Goal: Use online tool/utility: Utilize a website feature to perform a specific function

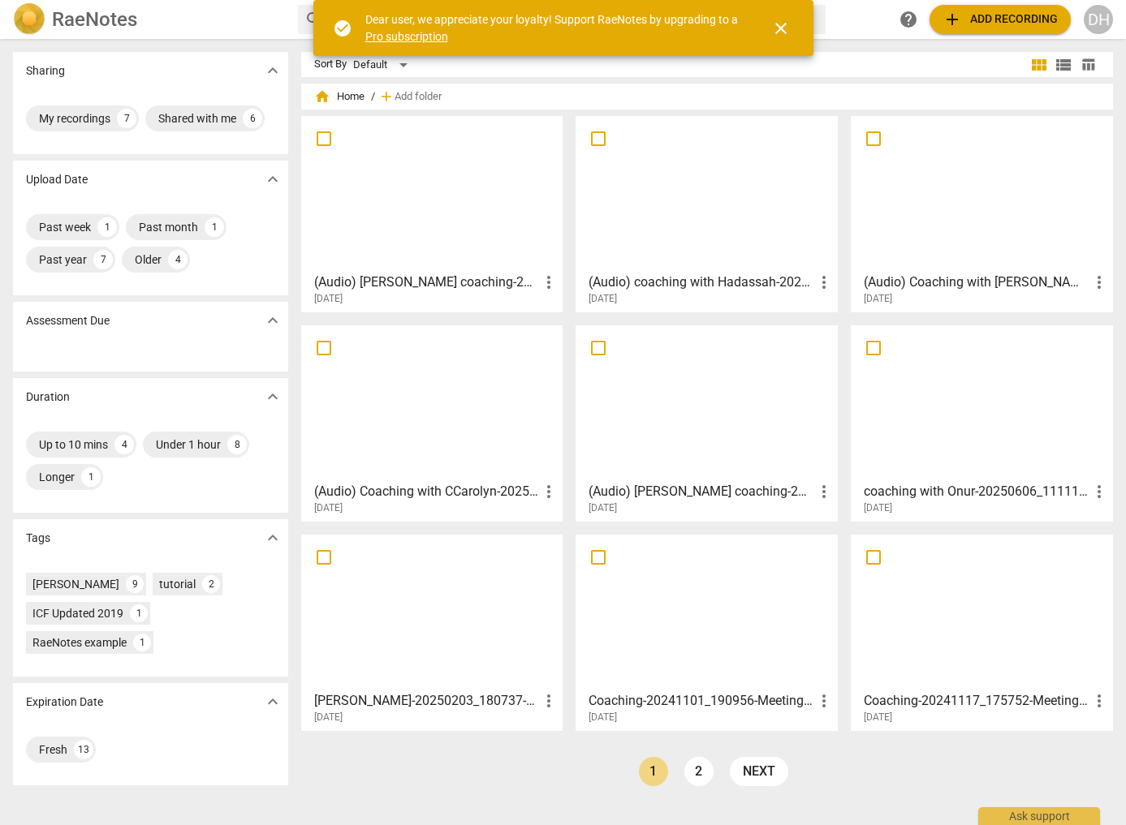
click at [783, 27] on span "close" at bounding box center [780, 28] width 19 height 19
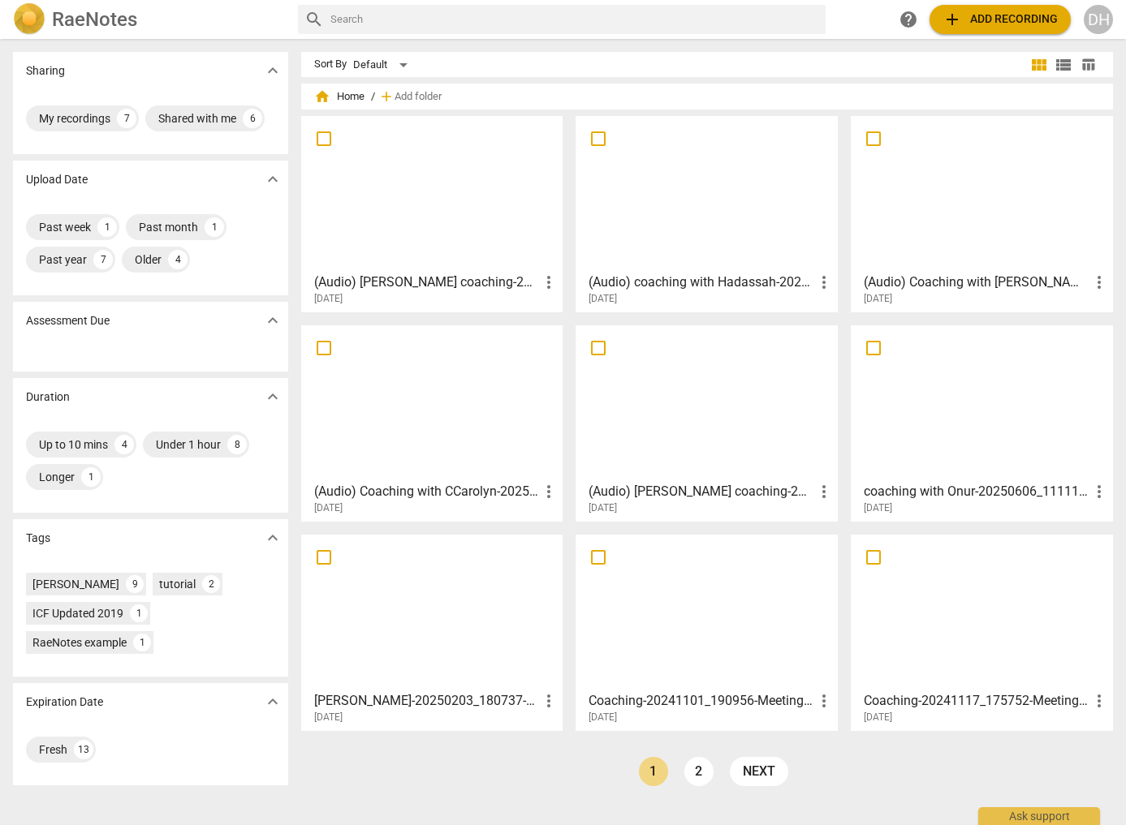
click at [455, 232] on div at bounding box center [432, 194] width 251 height 144
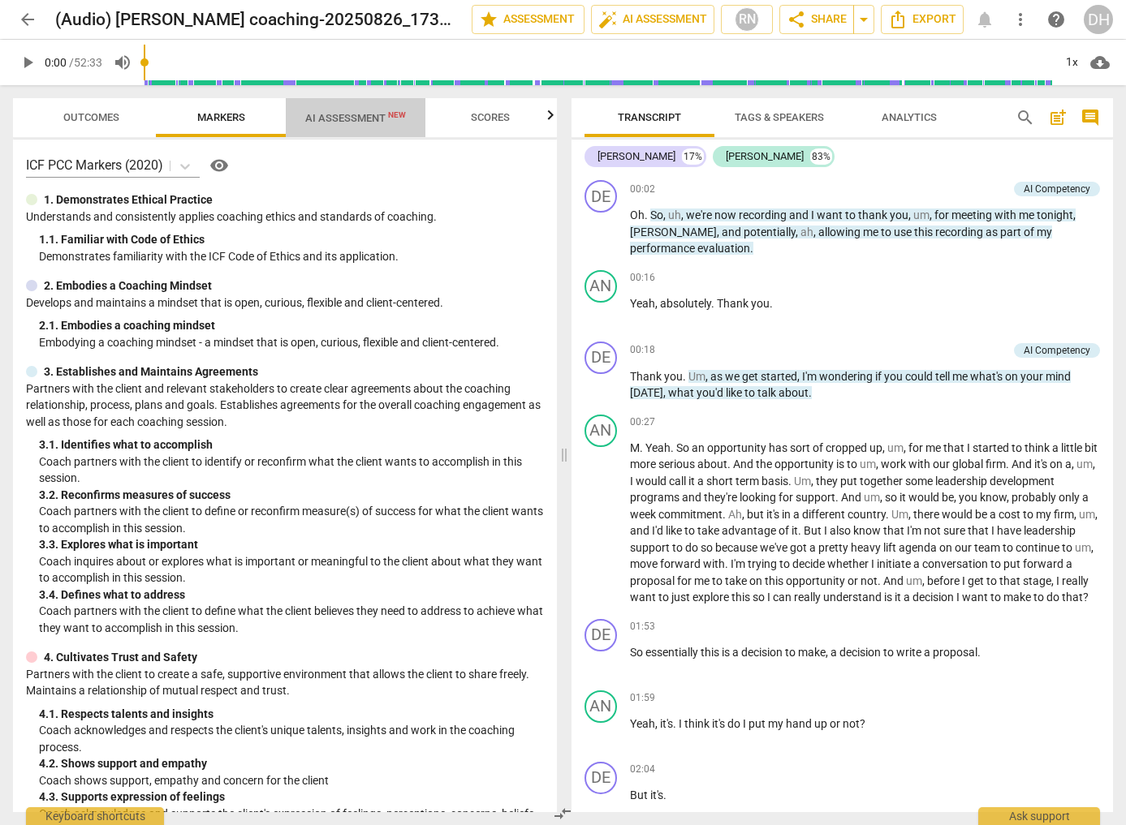
click at [354, 118] on span "AI Assessment New" at bounding box center [355, 118] width 101 height 12
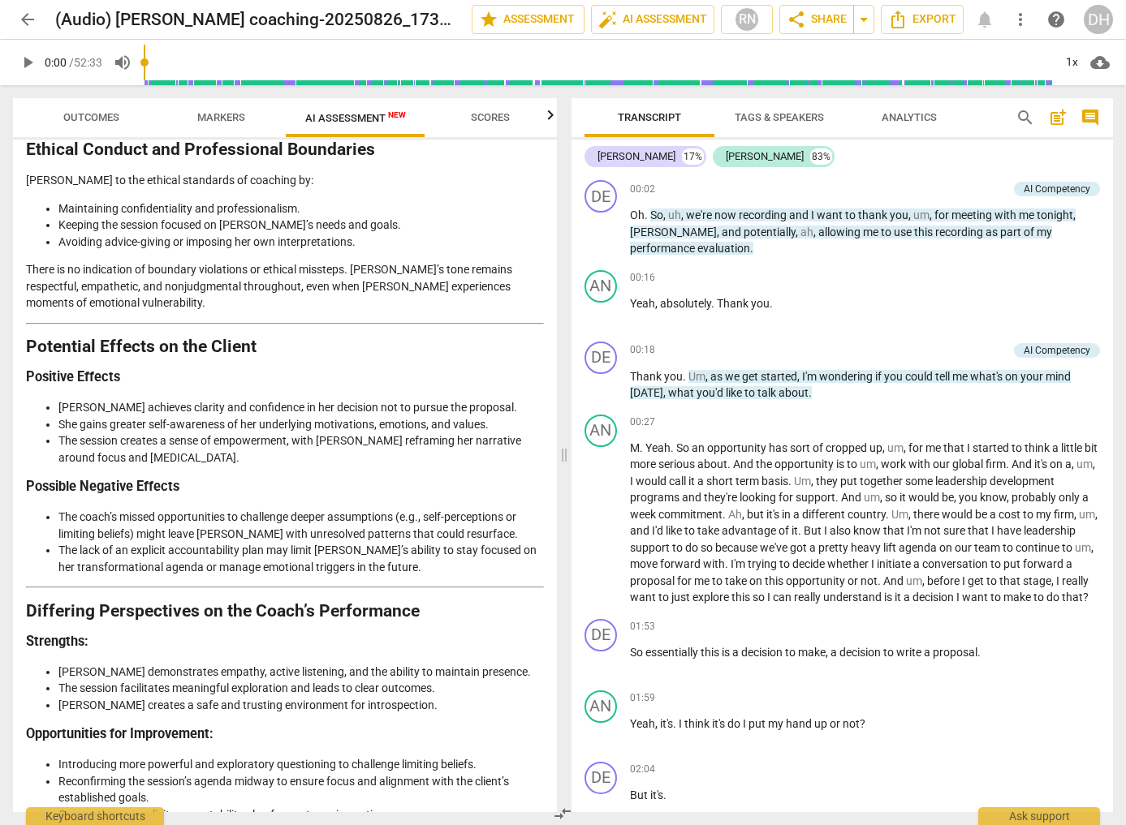
scroll to position [2335, 0]
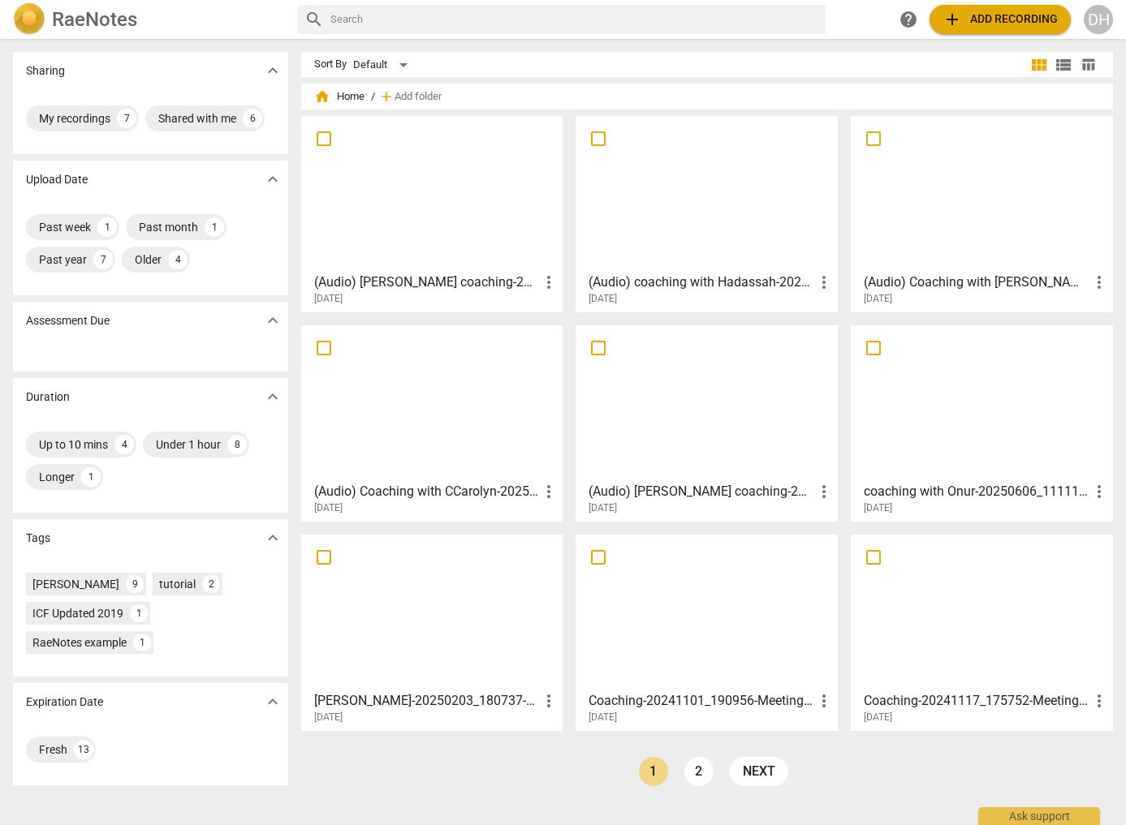
click at [750, 417] on div at bounding box center [706, 403] width 251 height 144
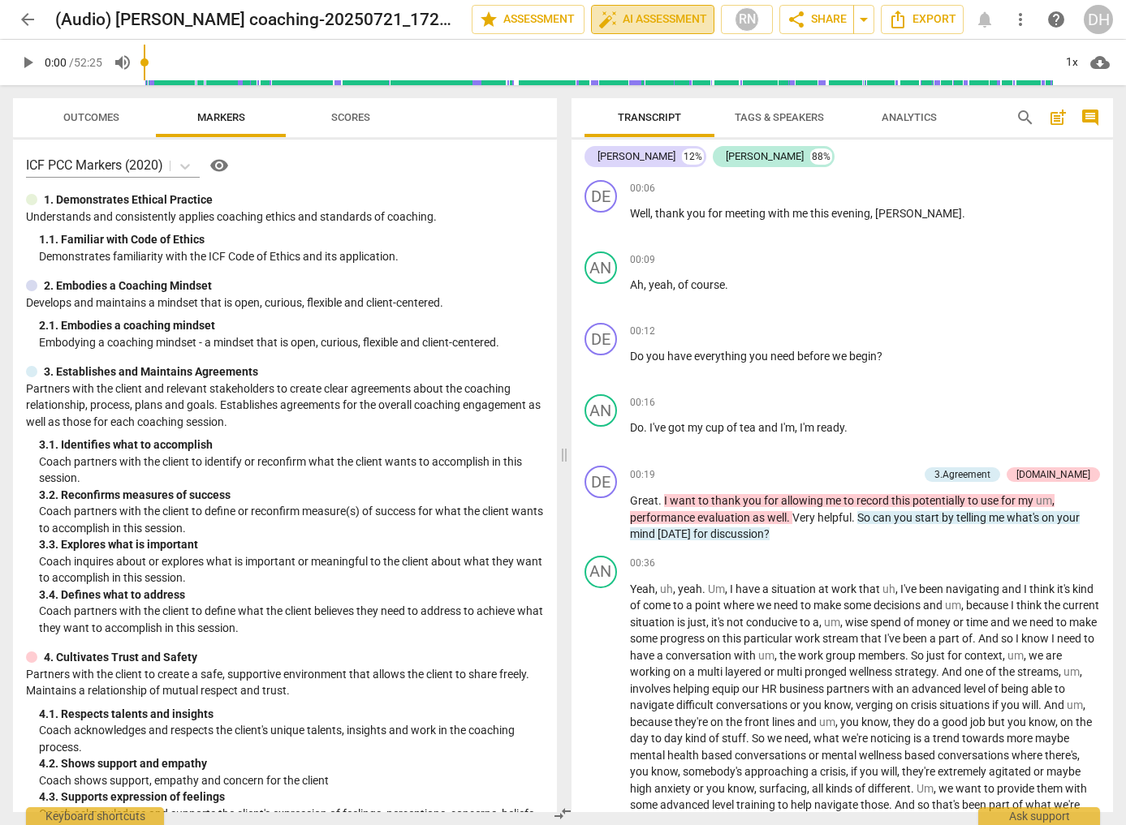
click at [652, 16] on span "auto_fix_high AI Assessment" at bounding box center [652, 19] width 109 height 19
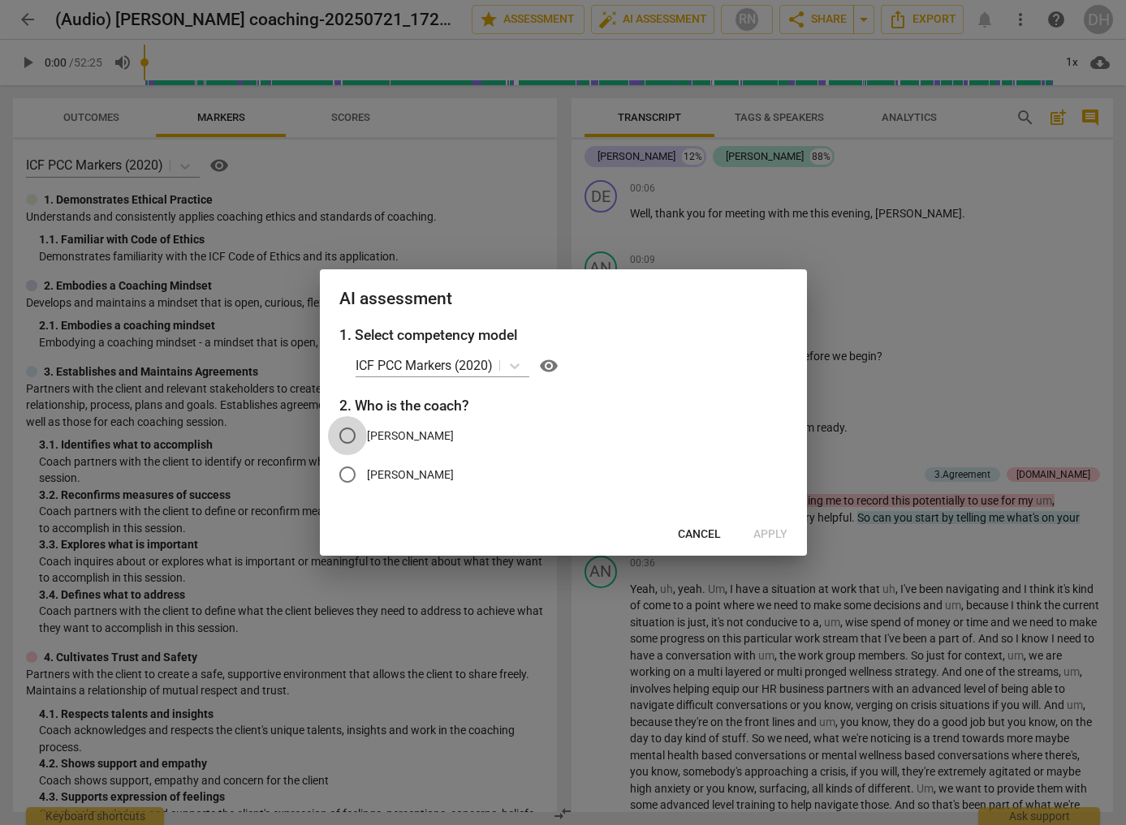
click at [348, 434] on input "[PERSON_NAME]" at bounding box center [347, 435] width 39 height 39
radio input "true"
click at [772, 532] on span "Apply" at bounding box center [770, 535] width 34 height 16
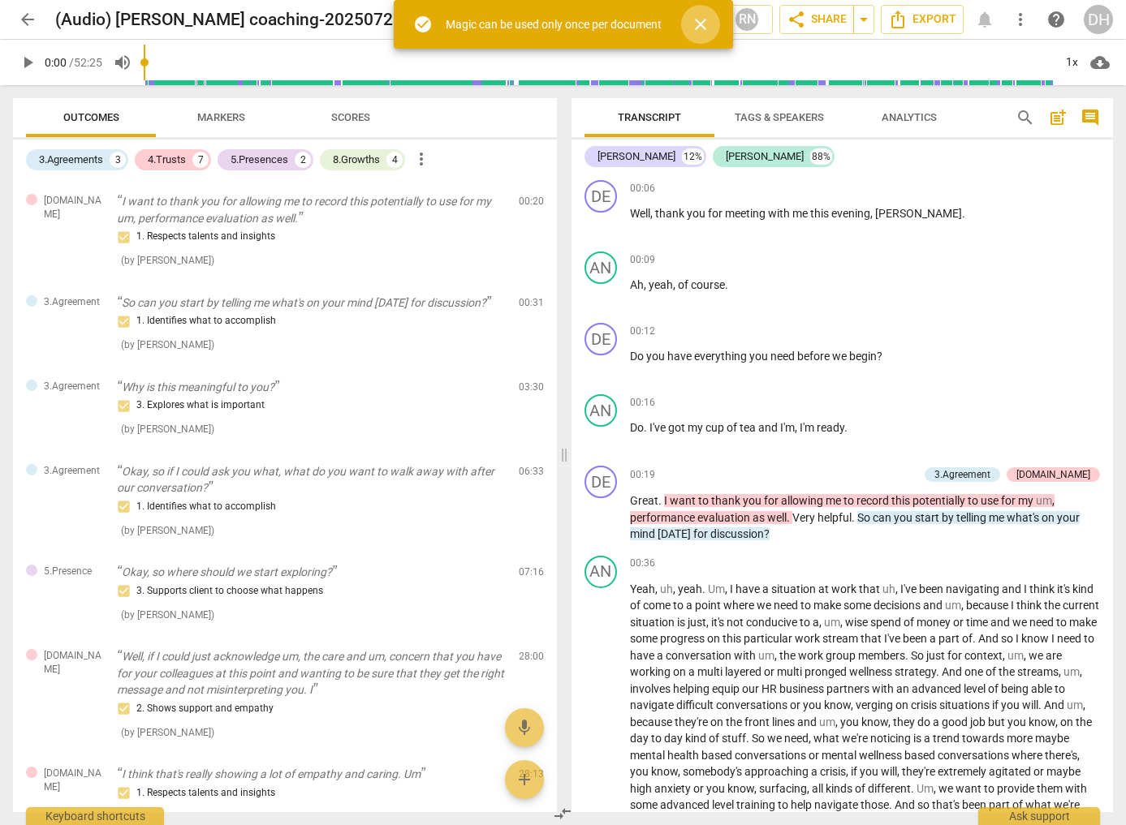
click at [700, 24] on span "close" at bounding box center [700, 24] width 19 height 19
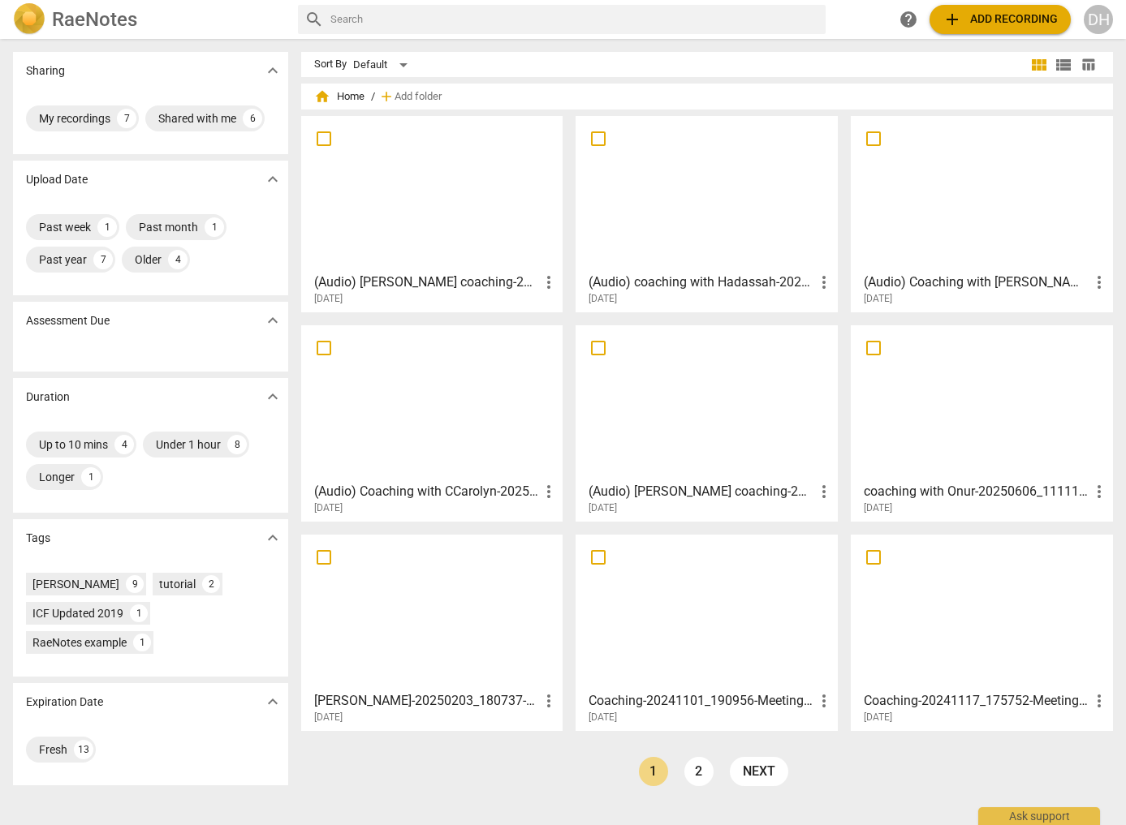
click at [463, 217] on div at bounding box center [432, 194] width 251 height 144
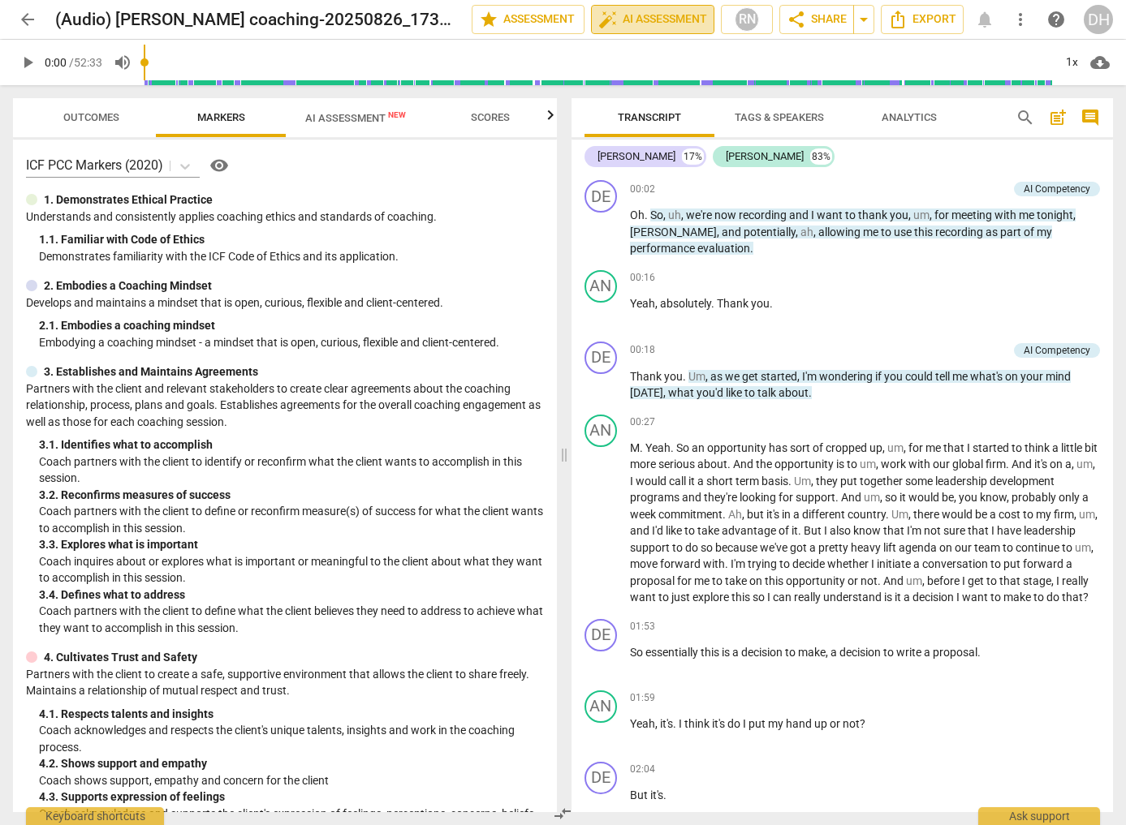
click at [644, 18] on span "auto_fix_high AI Assessment" at bounding box center [652, 19] width 109 height 19
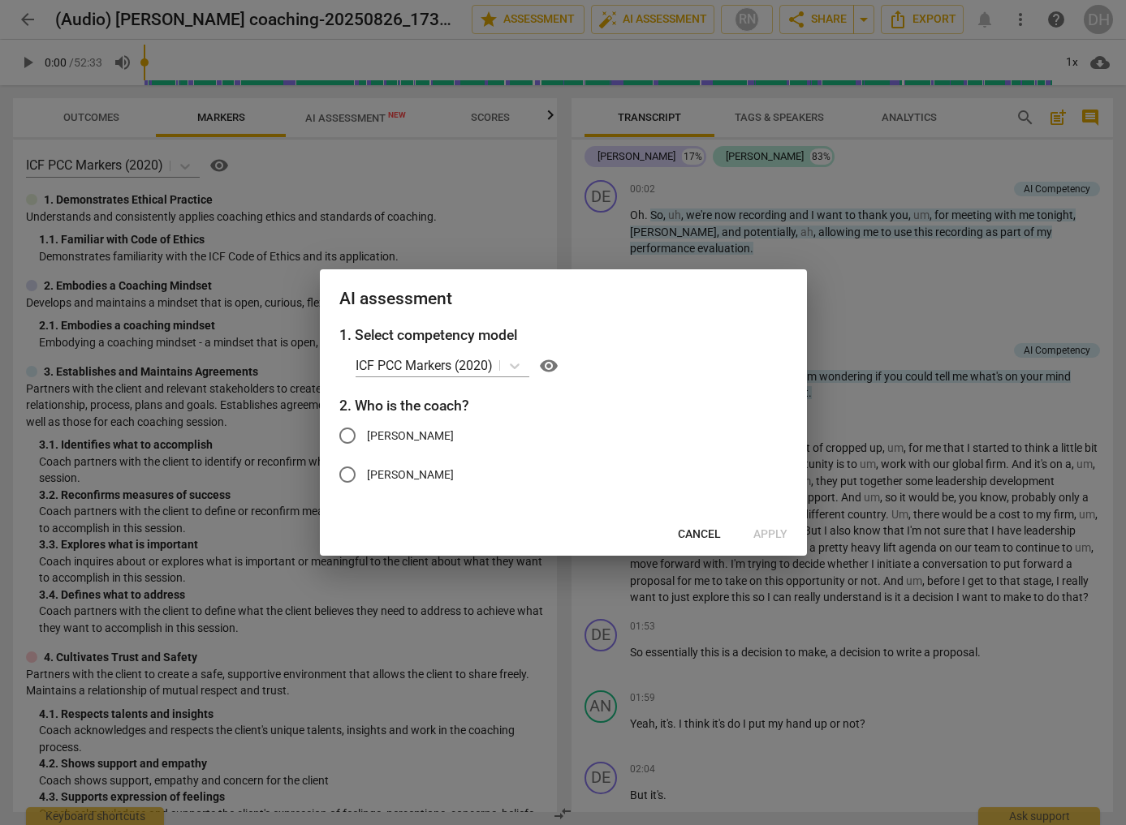
click at [506, 166] on div at bounding box center [563, 412] width 1126 height 825
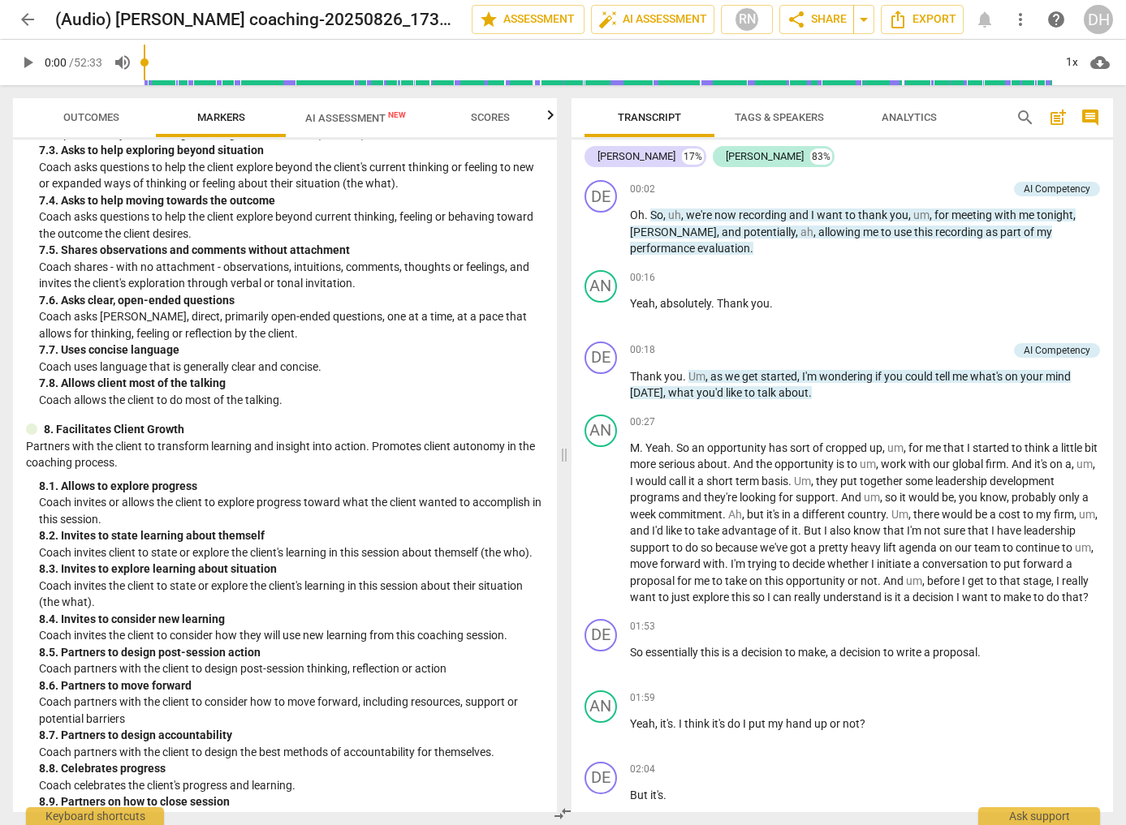
scroll to position [1548, 0]
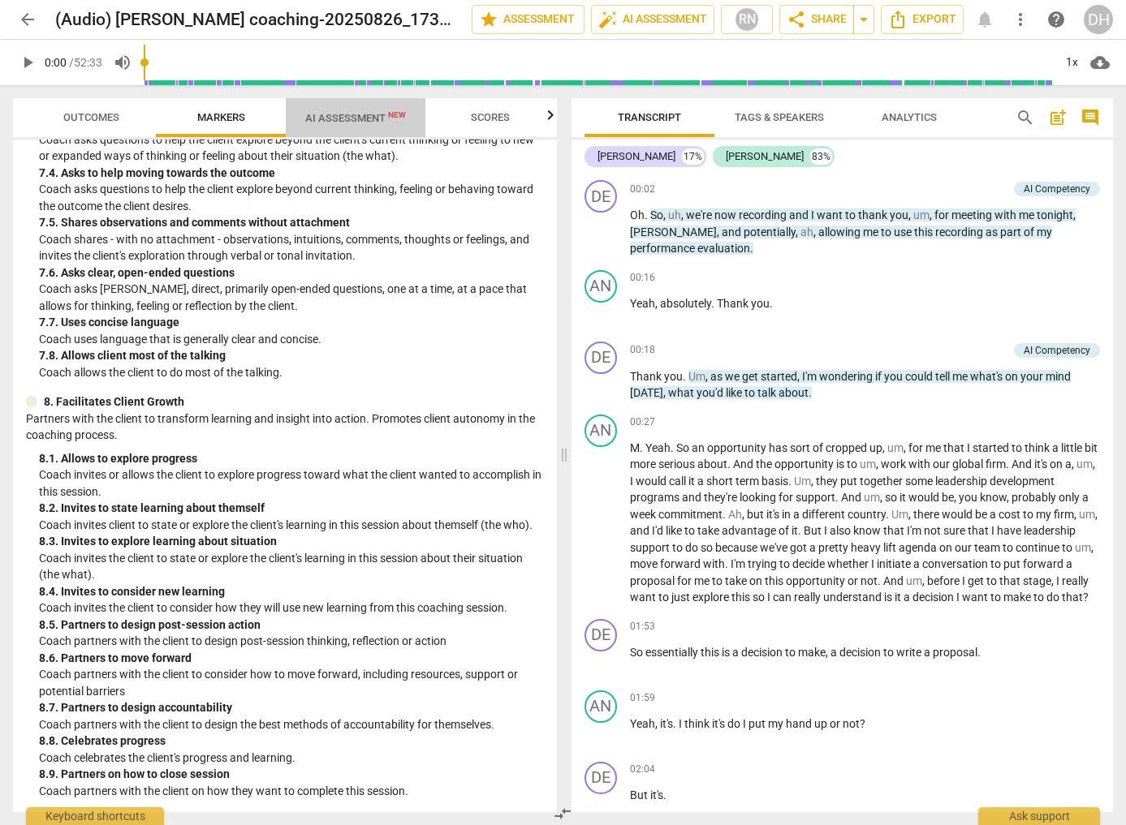
click at [355, 115] on span "AI Assessment New" at bounding box center [355, 118] width 101 height 12
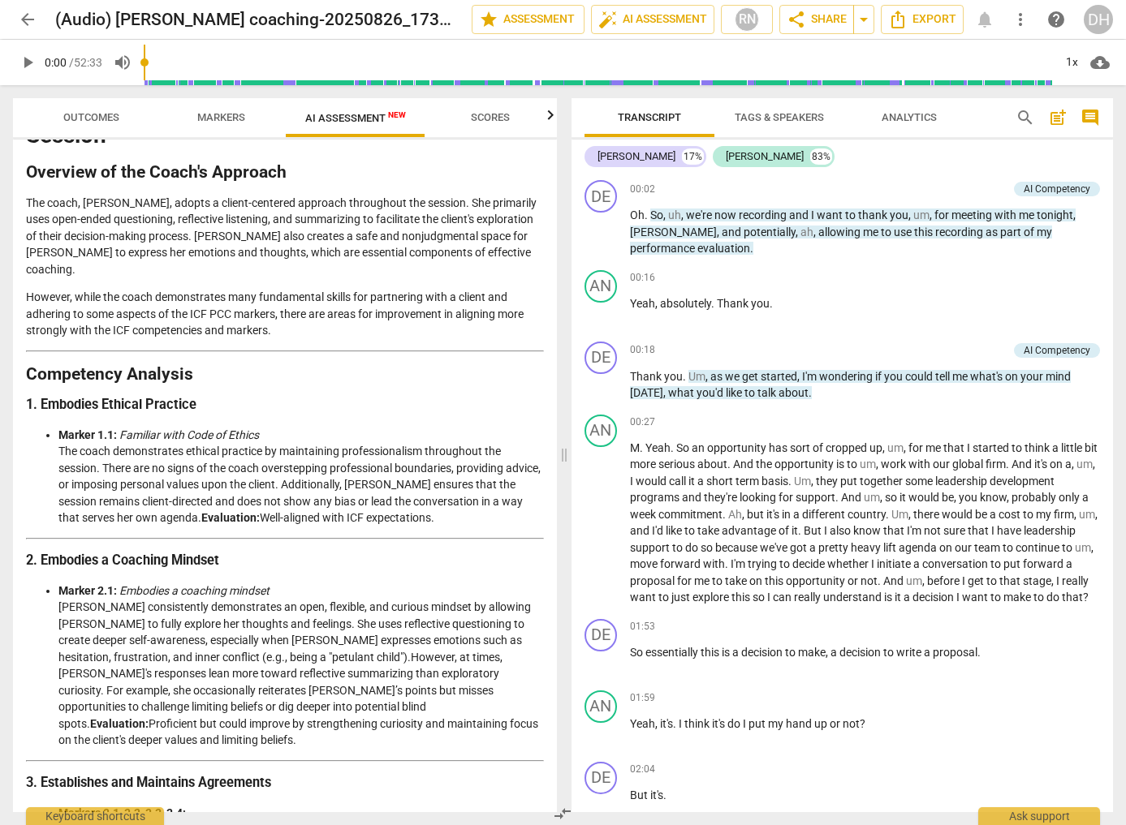
scroll to position [0, 0]
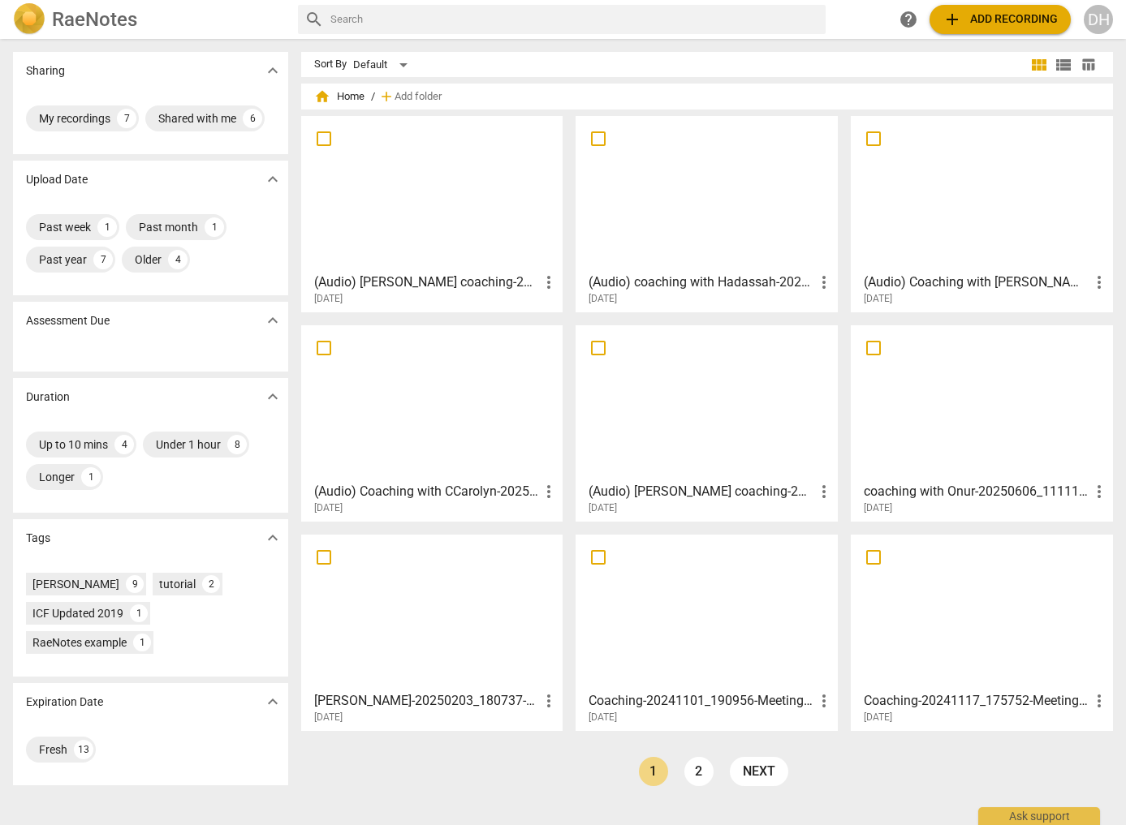
click at [738, 213] on div at bounding box center [706, 194] width 251 height 144
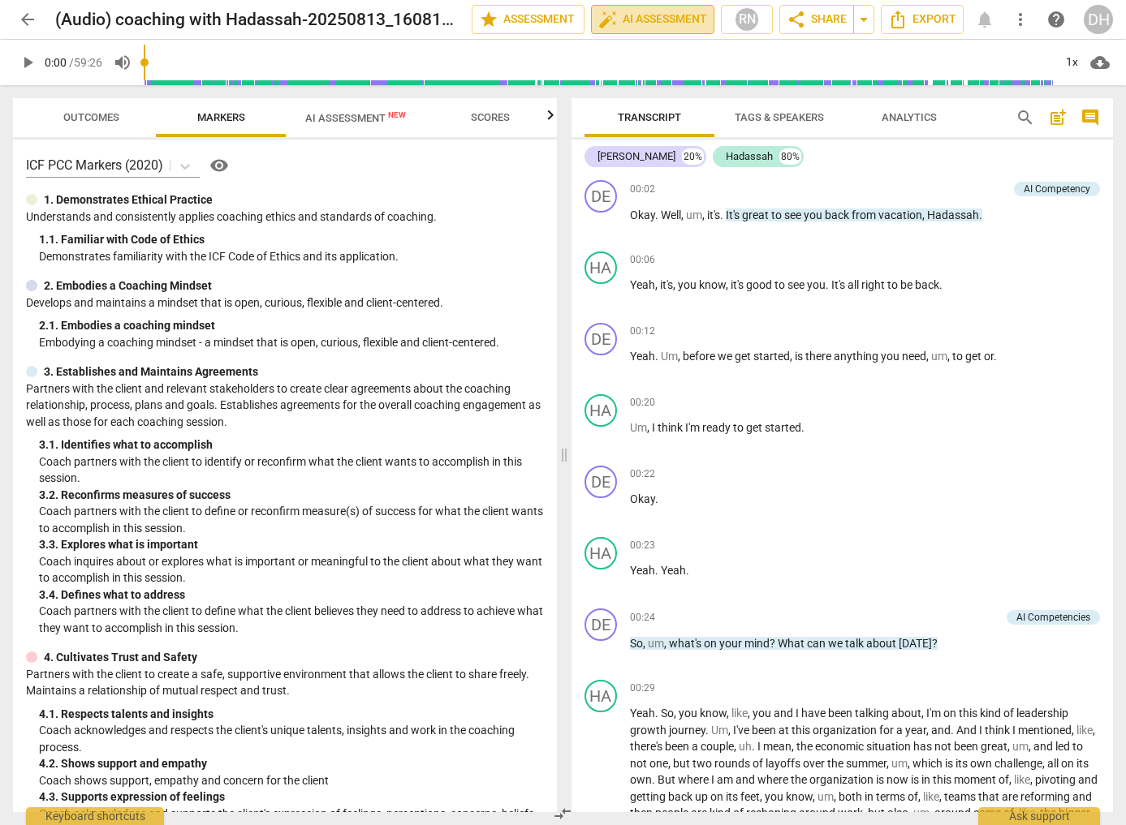
click at [648, 20] on span "auto_fix_high AI Assessment" at bounding box center [652, 19] width 109 height 19
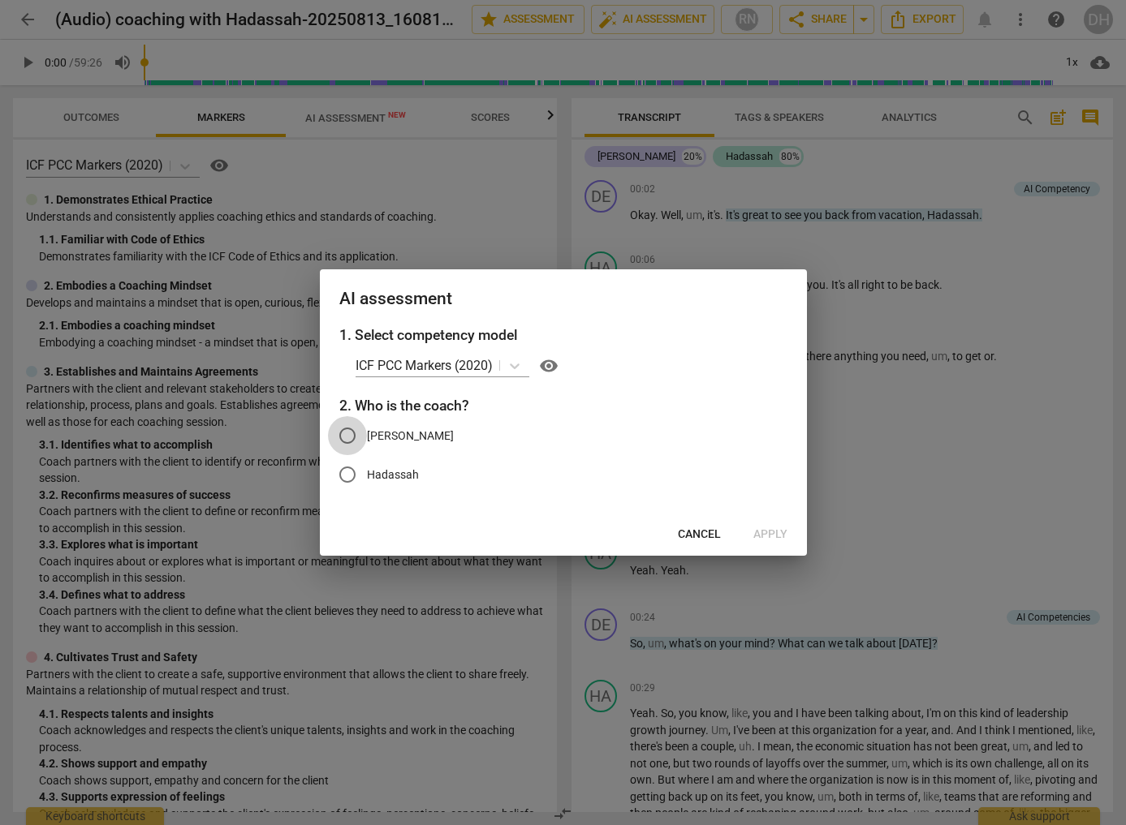
click at [348, 435] on input "[PERSON_NAME]" at bounding box center [347, 435] width 39 height 39
radio input "true"
click at [776, 529] on span "Apply" at bounding box center [770, 535] width 34 height 16
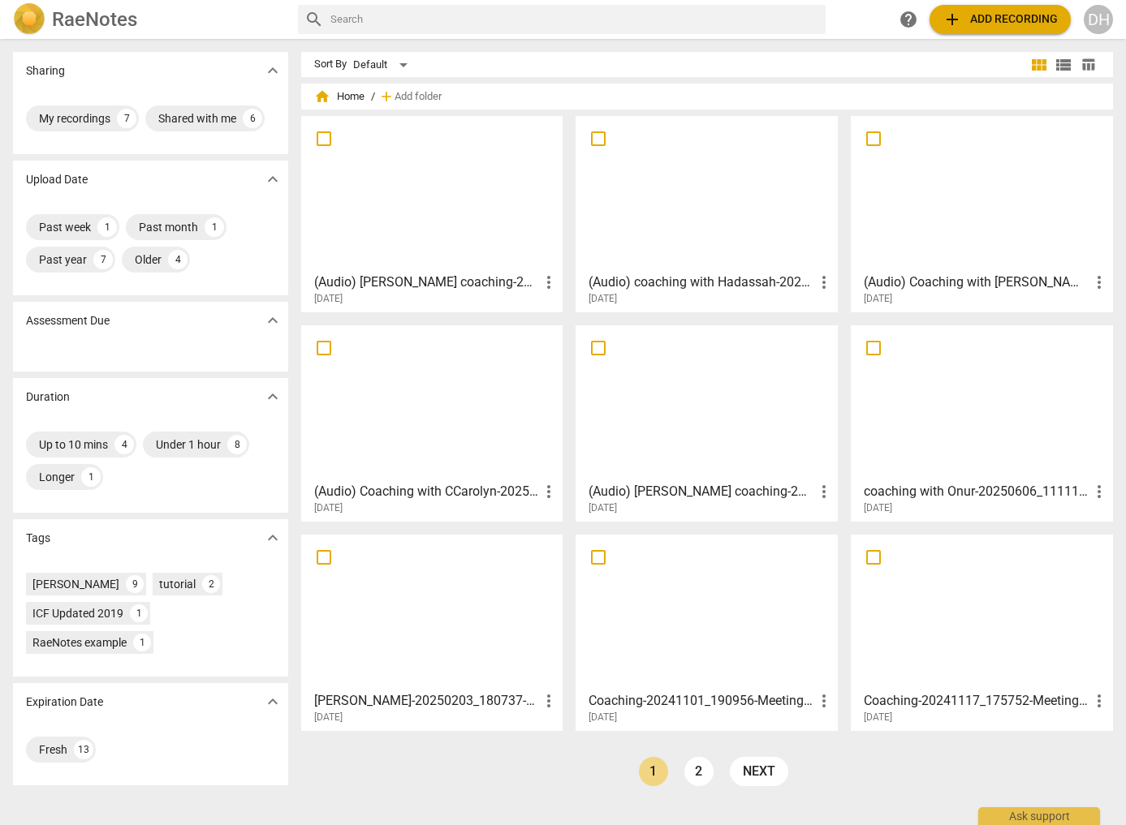
click at [700, 165] on div at bounding box center [706, 194] width 251 height 144
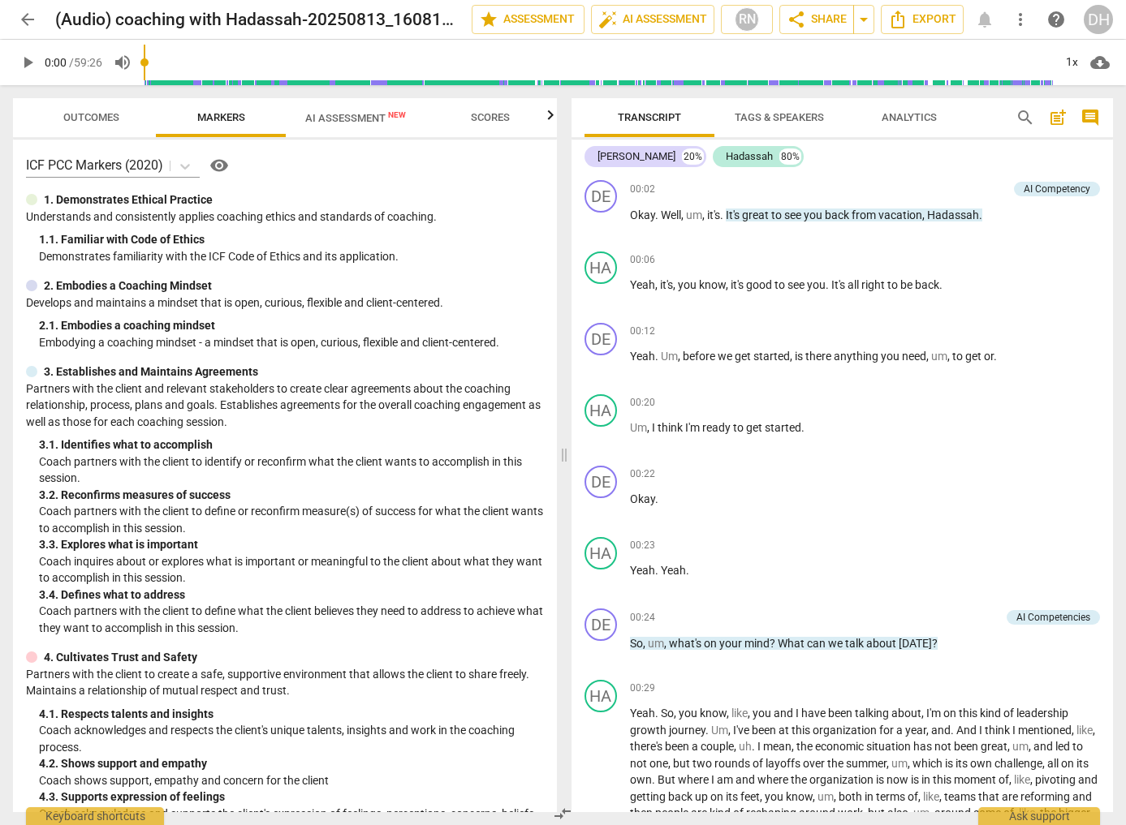
click at [494, 108] on span "Scores" at bounding box center [490, 118] width 78 height 22
